Goal: Obtain resource: Download file/media

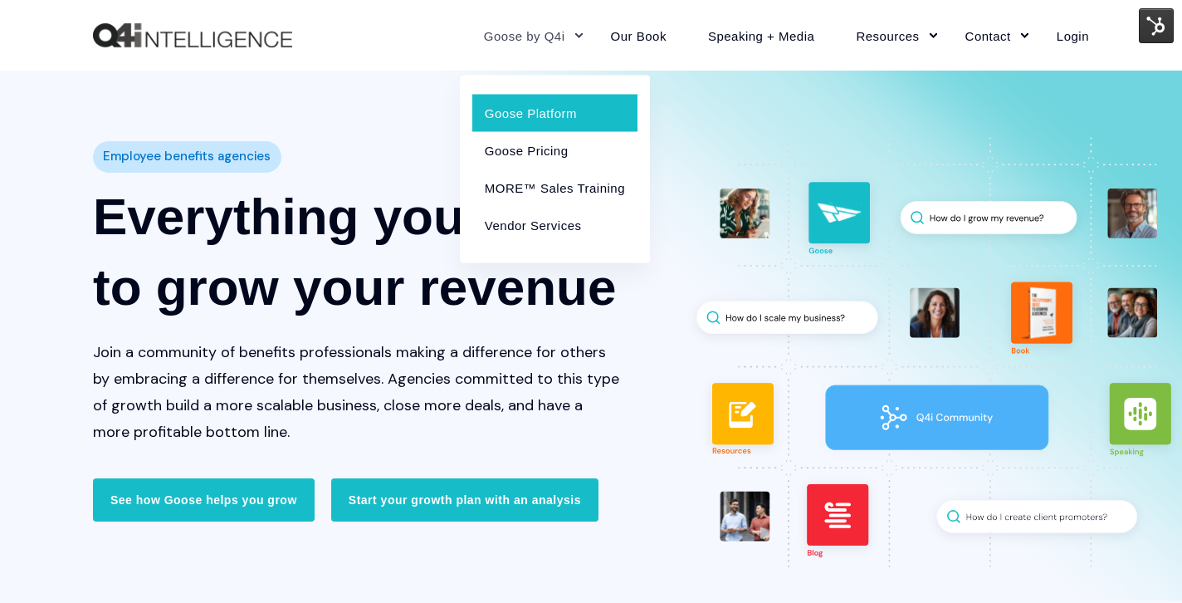
click at [529, 116] on link "Goose Platform" at bounding box center [554, 112] width 165 height 37
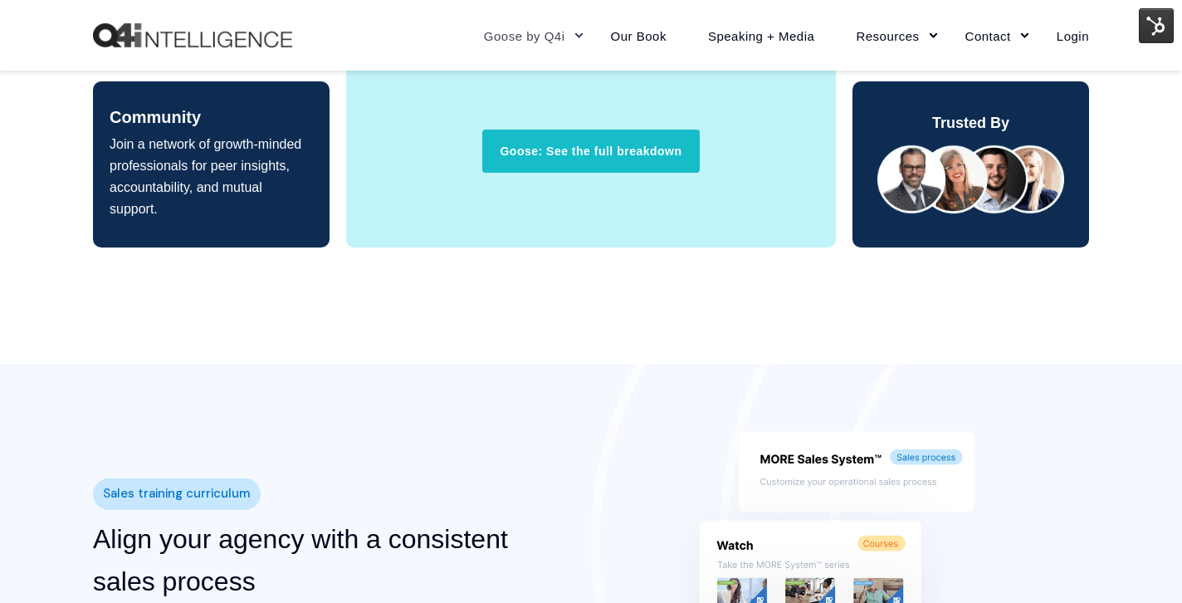
scroll to position [1546, 0]
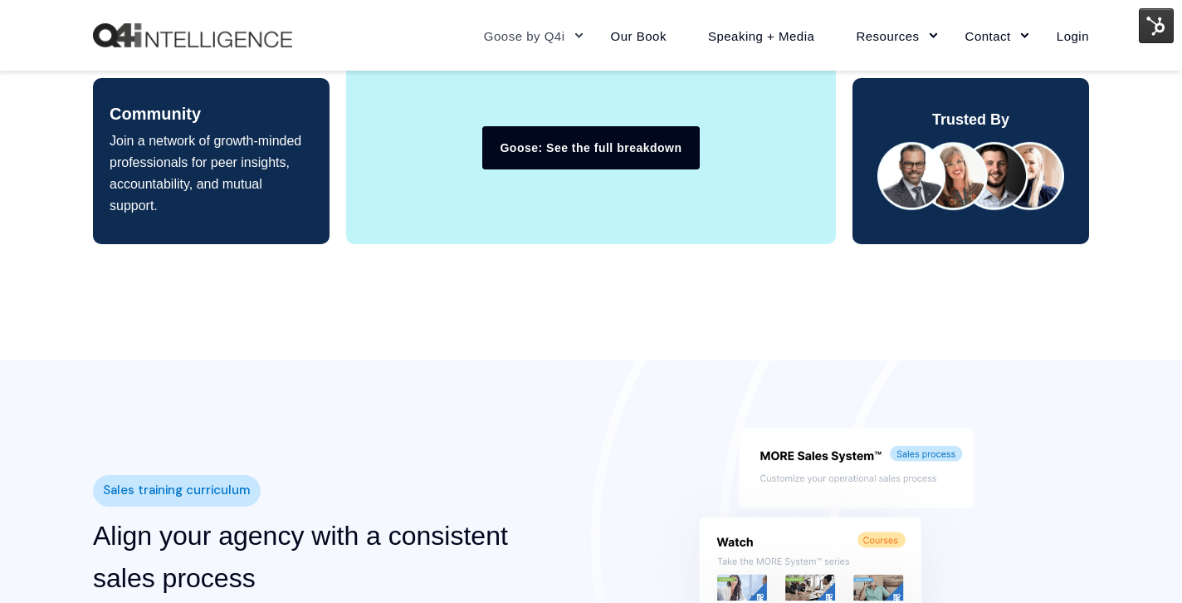
click at [561, 140] on link "Goose: See the full breakdown" at bounding box center [590, 147] width 217 height 43
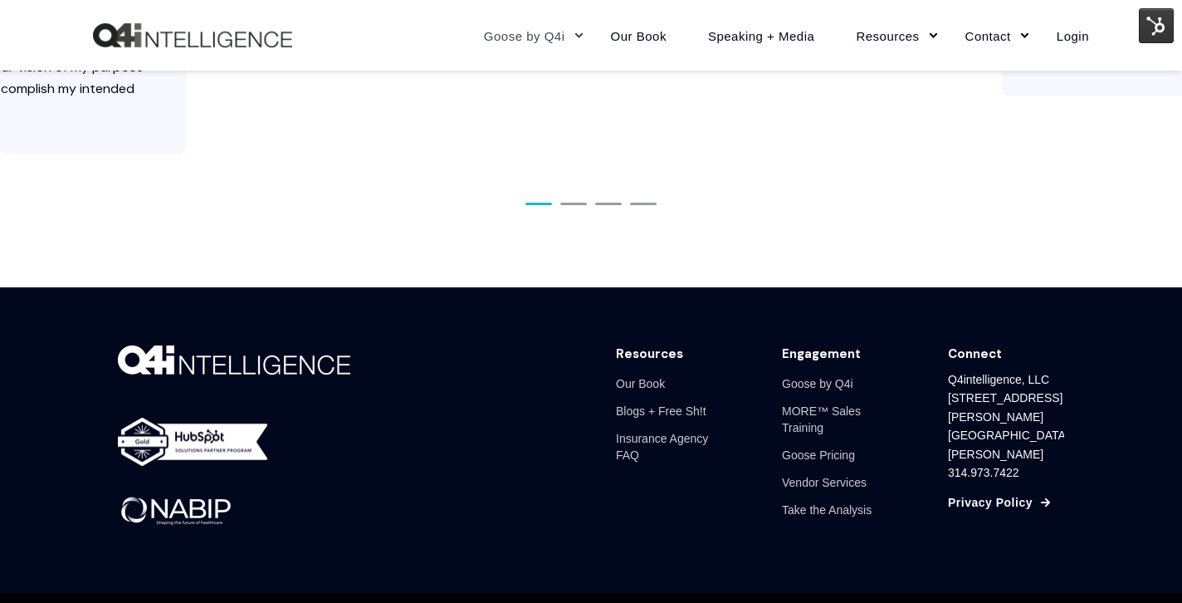
scroll to position [7383, 0]
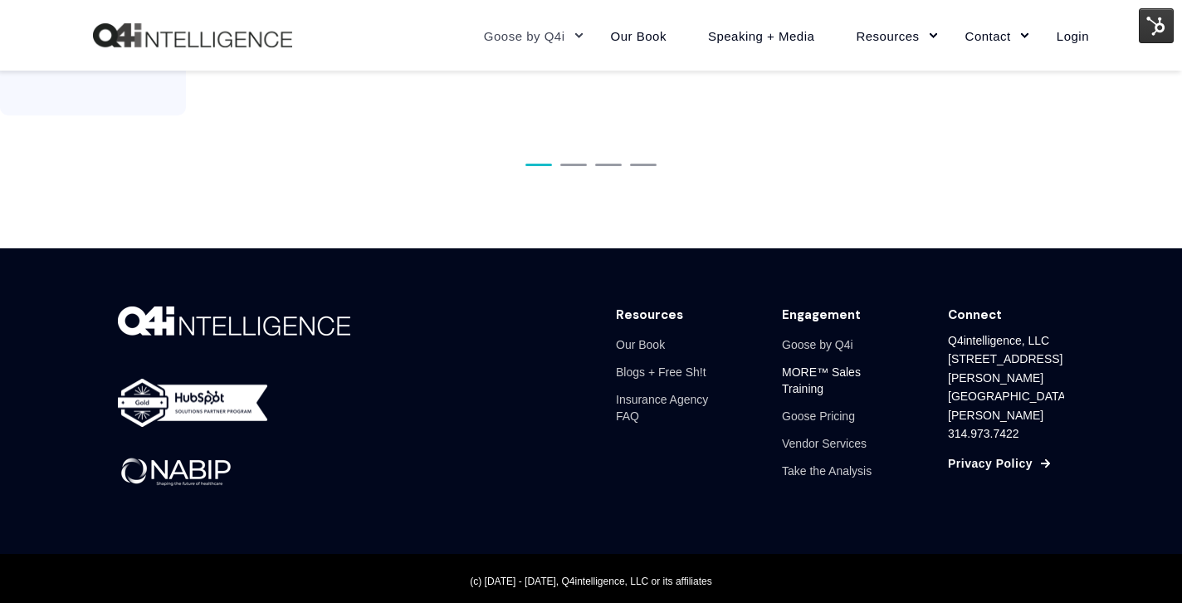
click at [797, 389] on link "MORE™ Sales Training" at bounding box center [840, 381] width 116 height 44
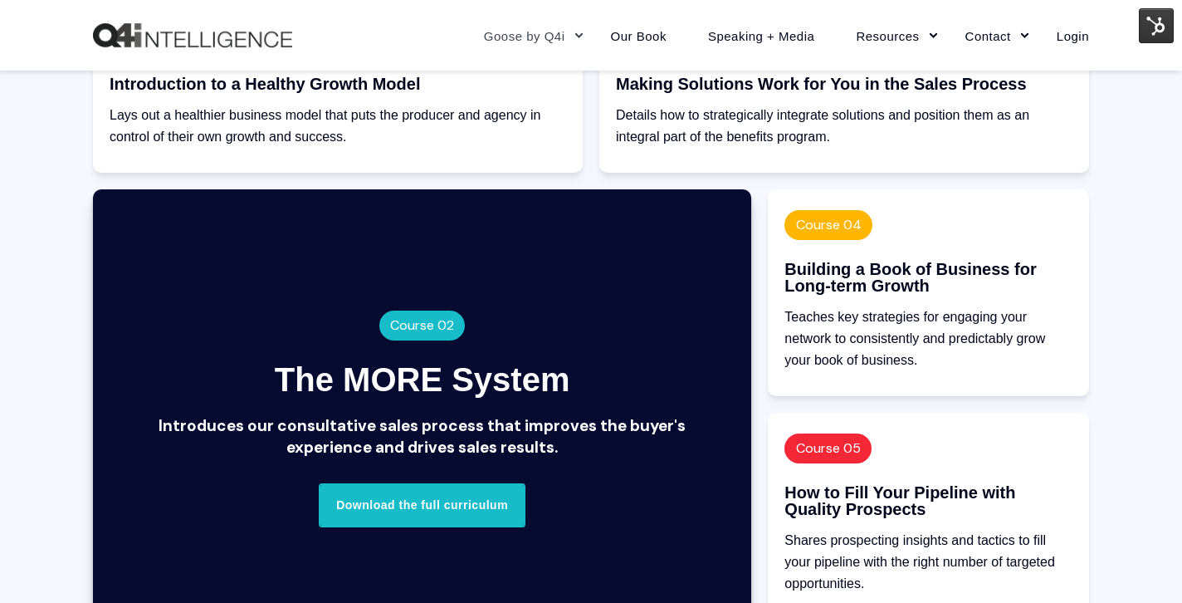
scroll to position [1684, 0]
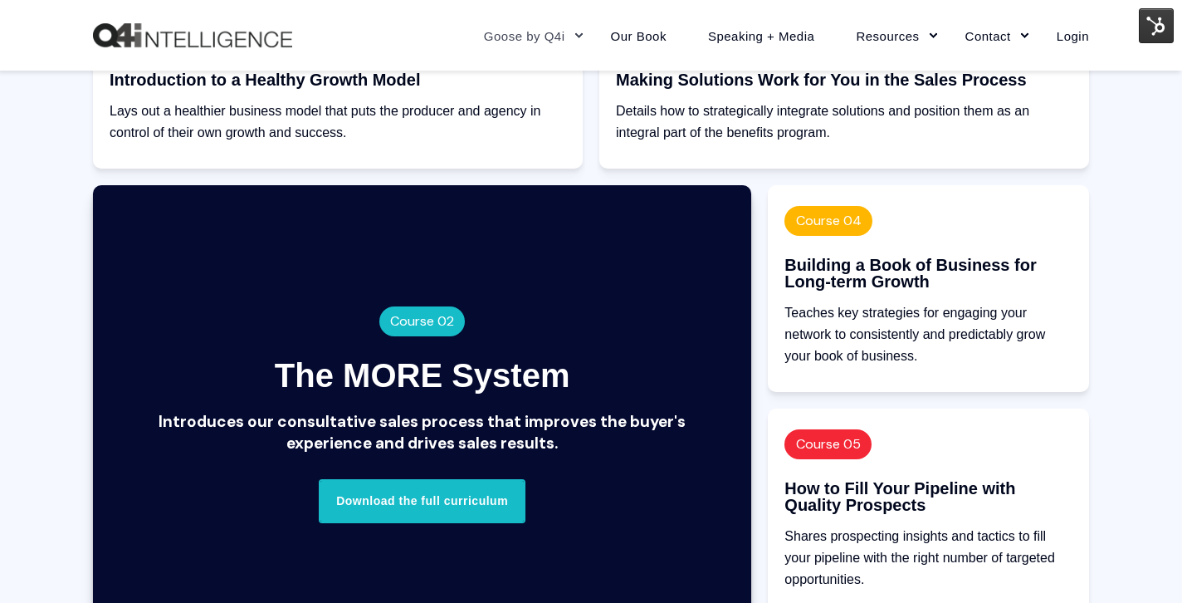
click at [468, 501] on link "Download the full curriculum" at bounding box center [422, 500] width 207 height 43
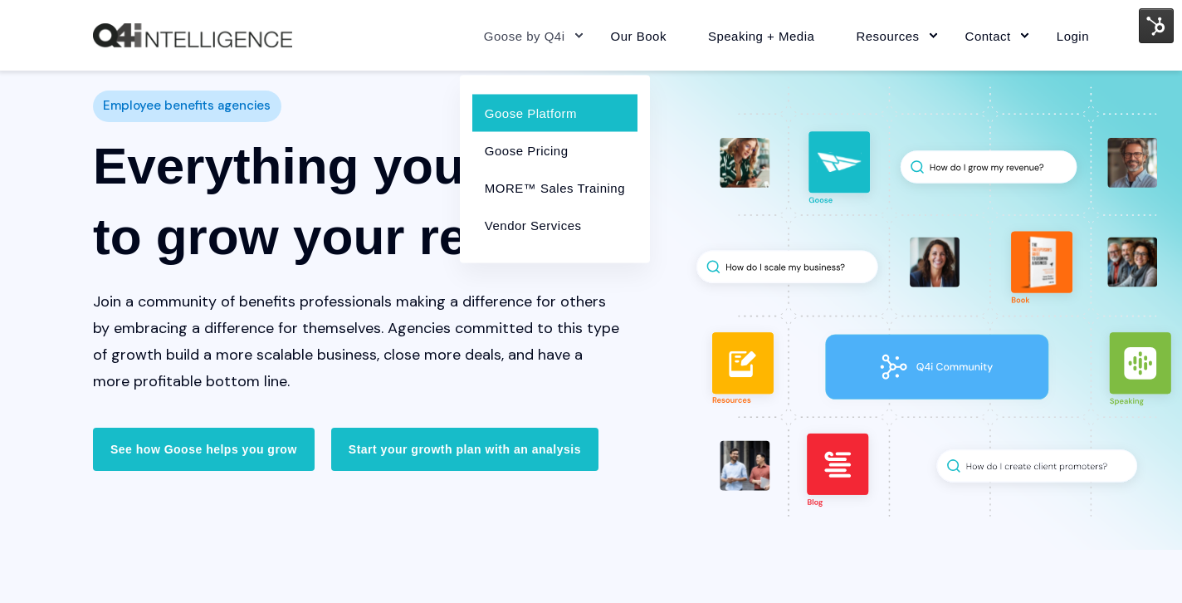
scroll to position [69, 0]
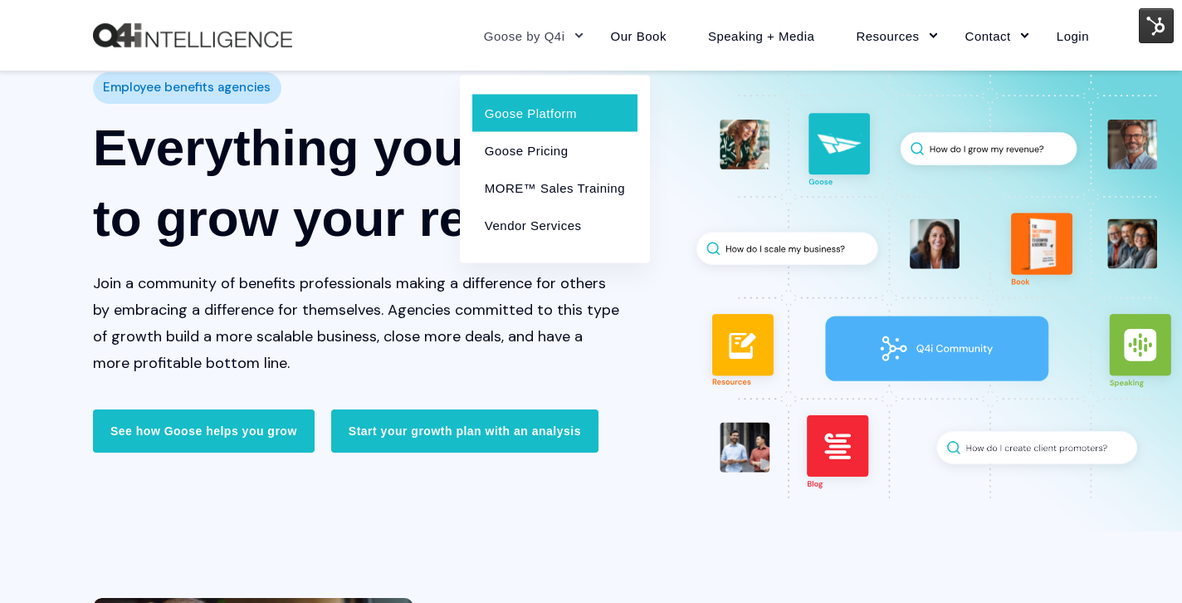
click at [538, 102] on link "Goose Platform" at bounding box center [554, 112] width 165 height 37
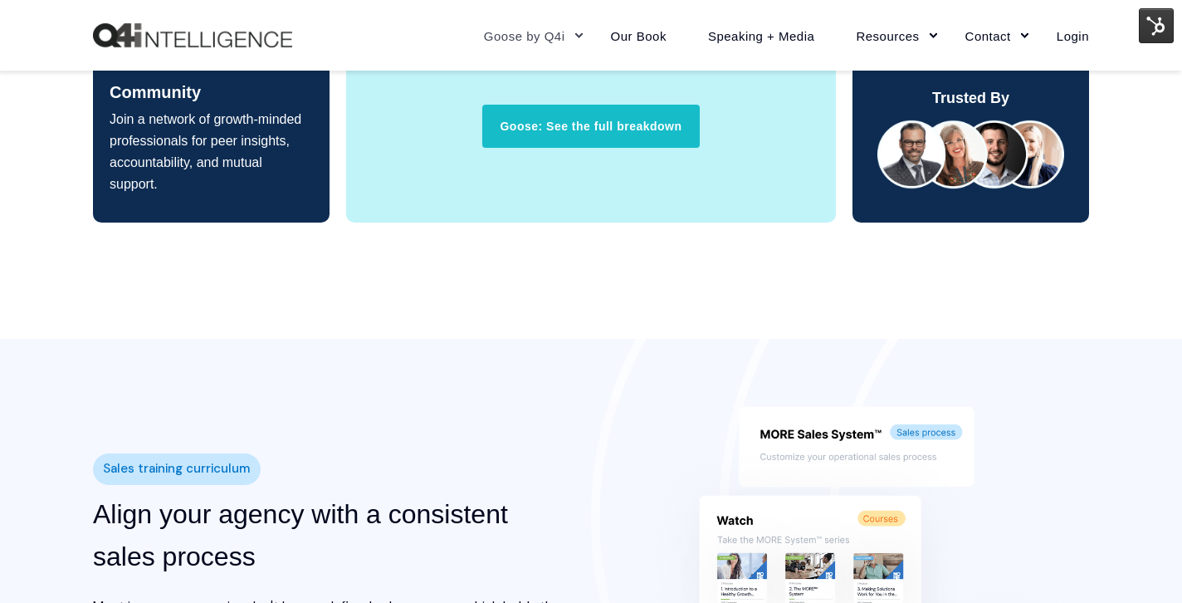
scroll to position [1569, 0]
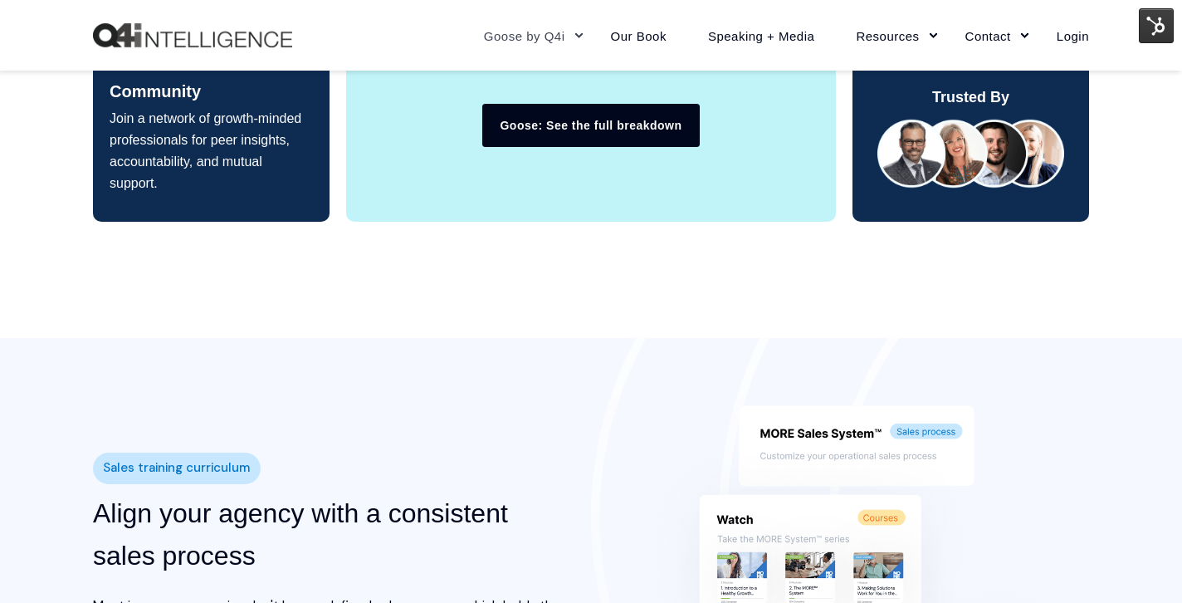
click at [602, 122] on link "Goose: See the full breakdown" at bounding box center [590, 125] width 217 height 43
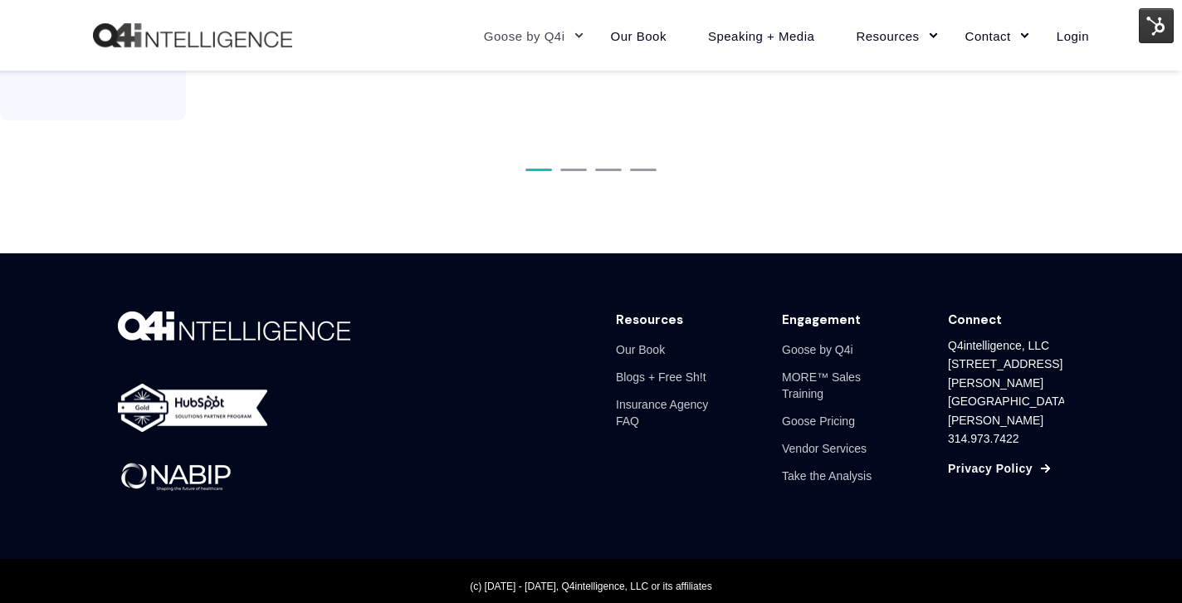
scroll to position [7383, 0]
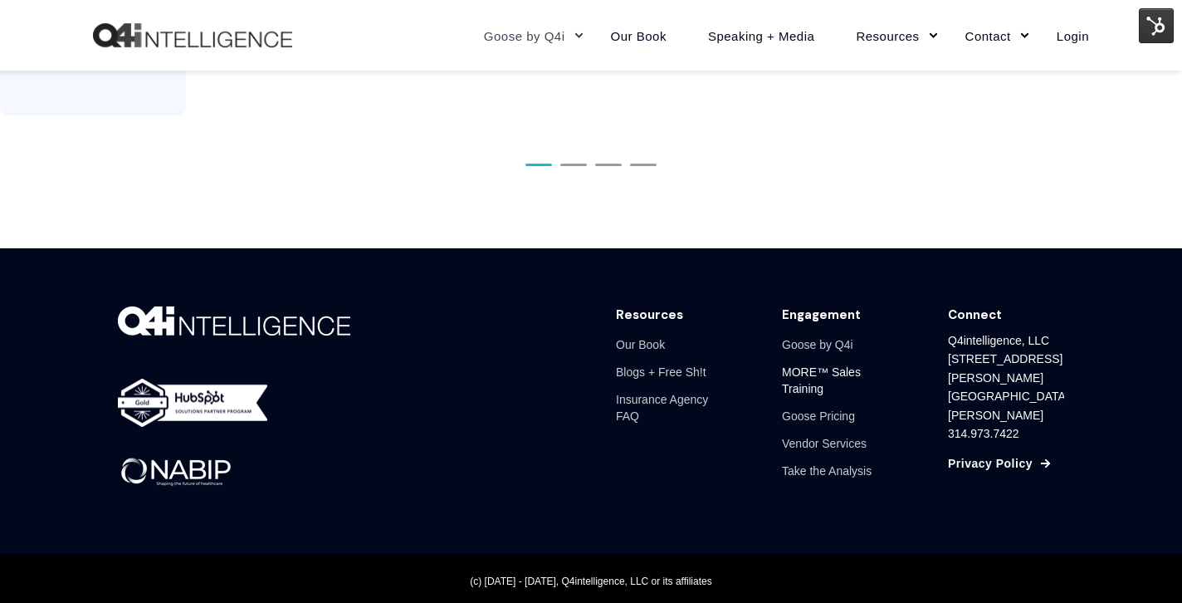
click at [803, 380] on link "MORE™ Sales Training" at bounding box center [840, 381] width 116 height 44
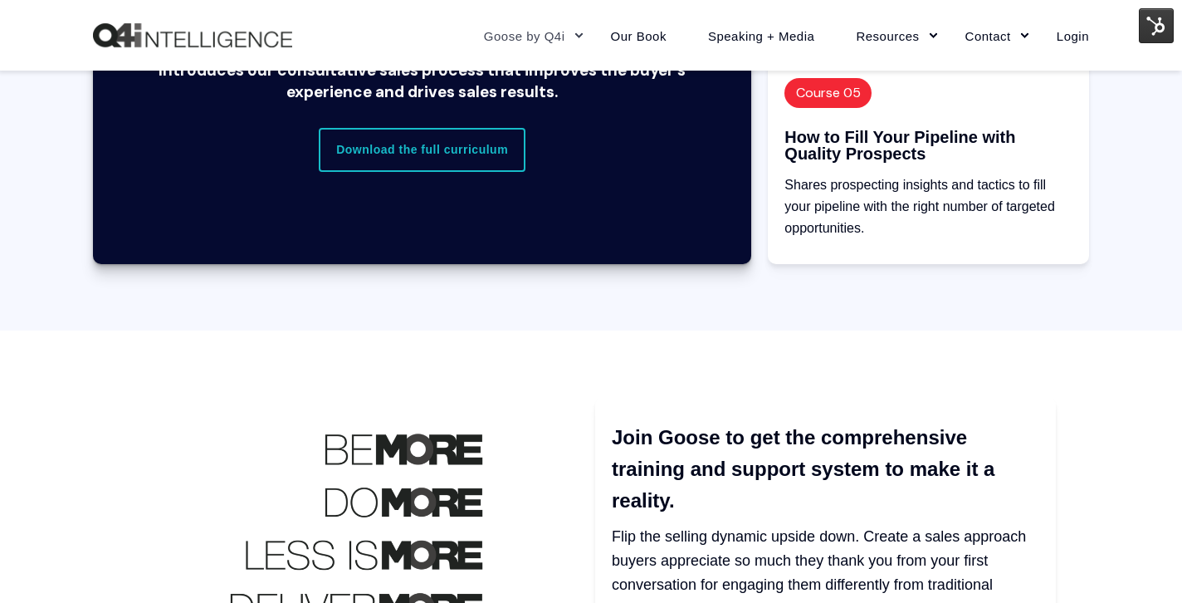
scroll to position [2032, 0]
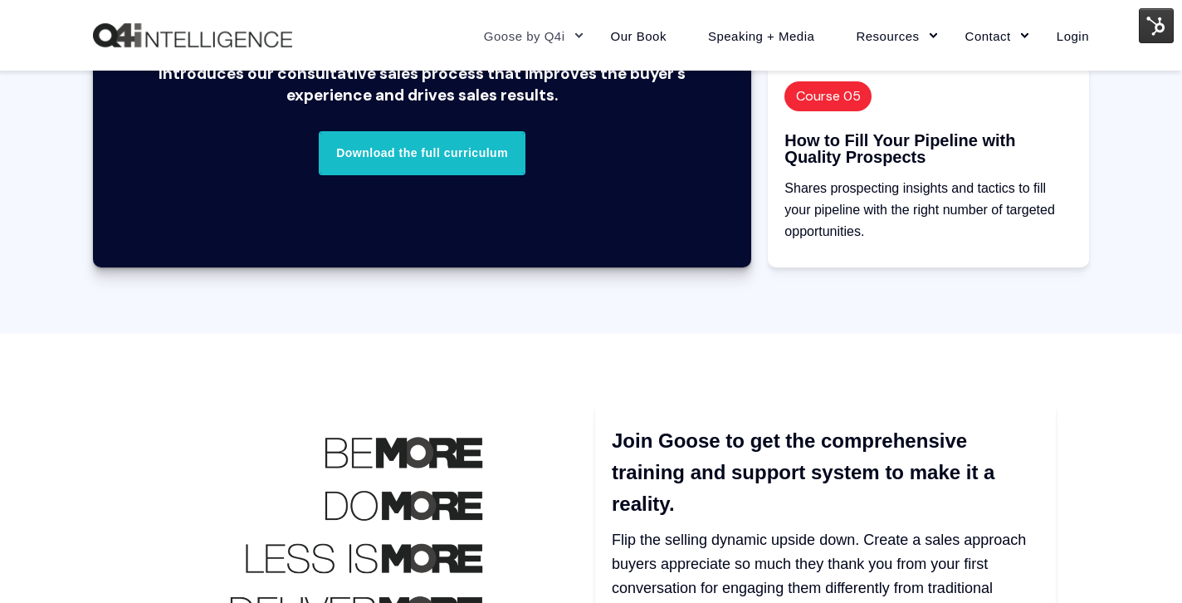
click at [483, 160] on link "Download the full curriculum" at bounding box center [422, 152] width 207 height 43
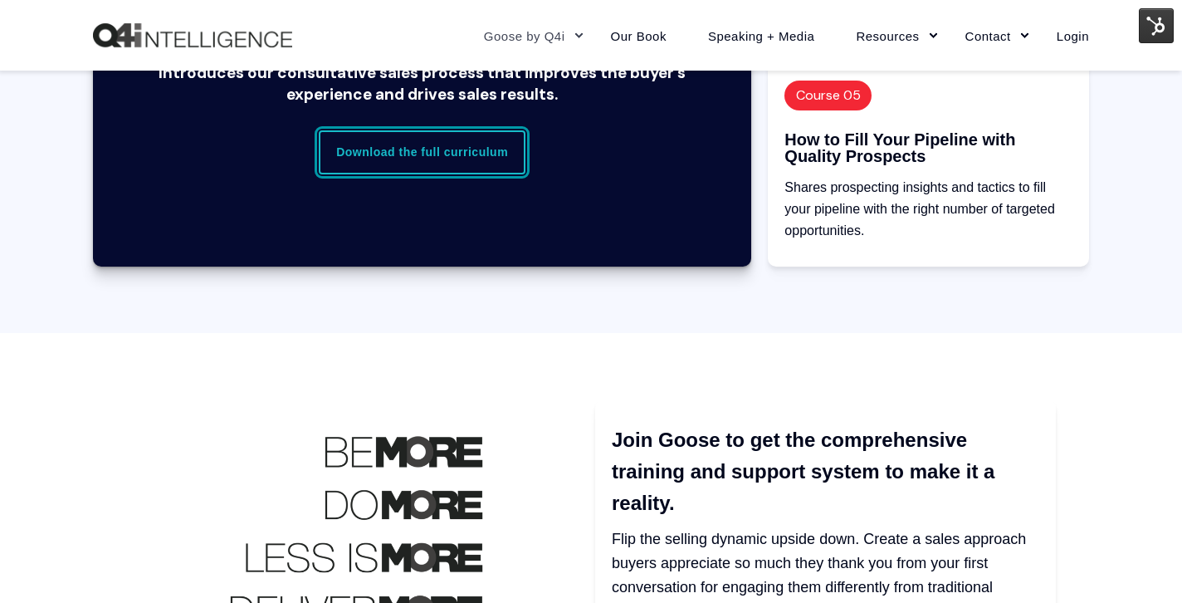
scroll to position [2030, 0]
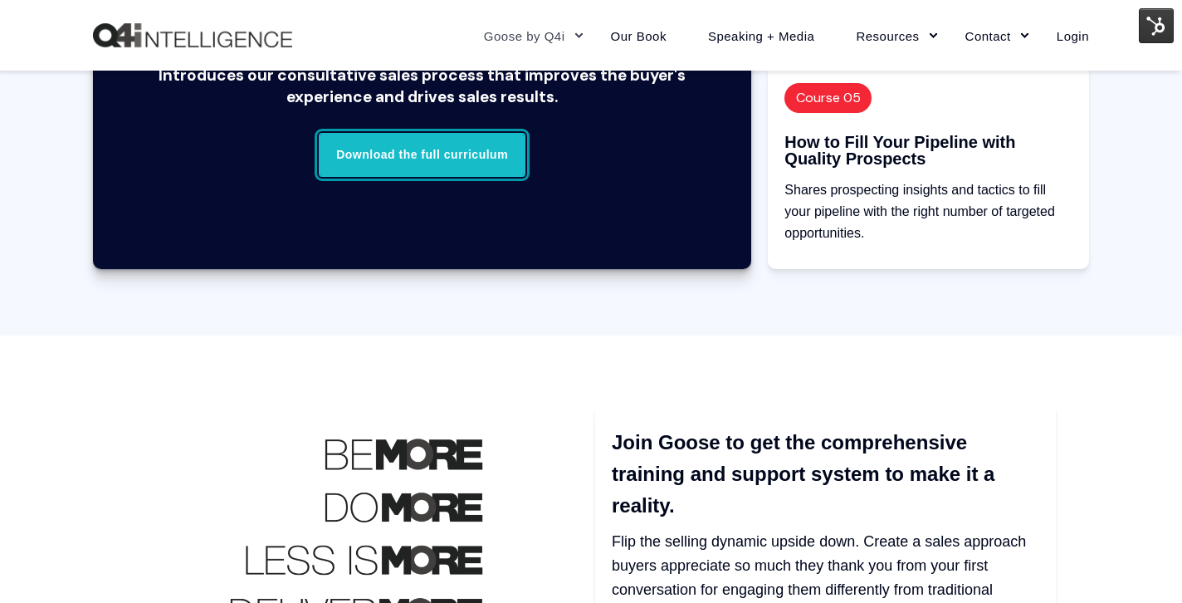
click at [459, 155] on link "Download the full curriculum" at bounding box center [422, 154] width 207 height 43
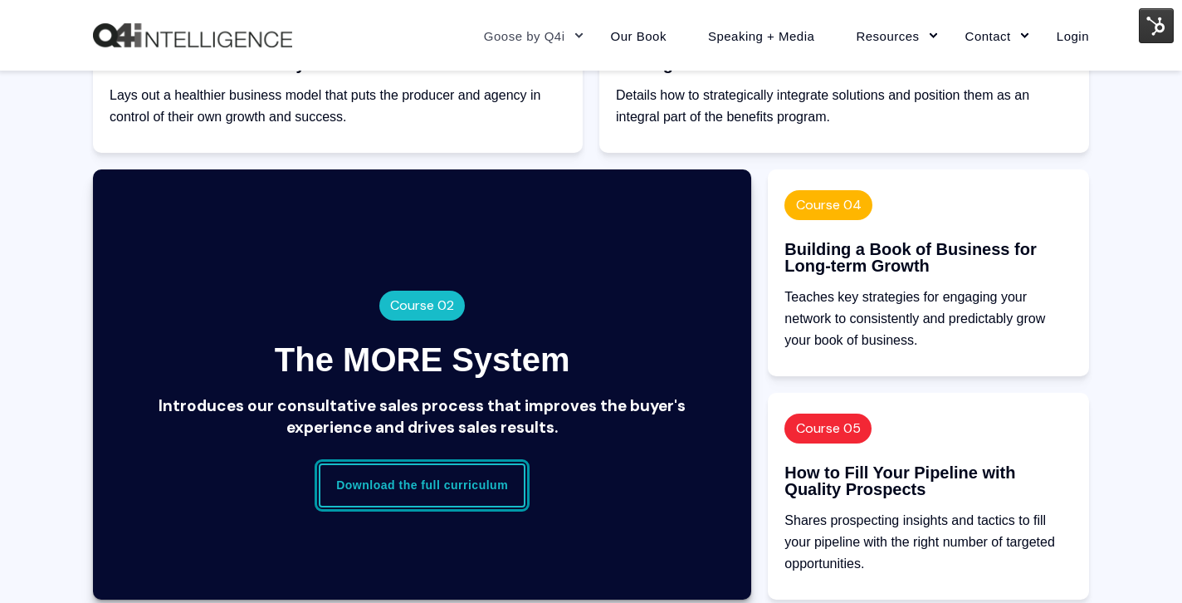
scroll to position [1702, 0]
